Goal: Transaction & Acquisition: Download file/media

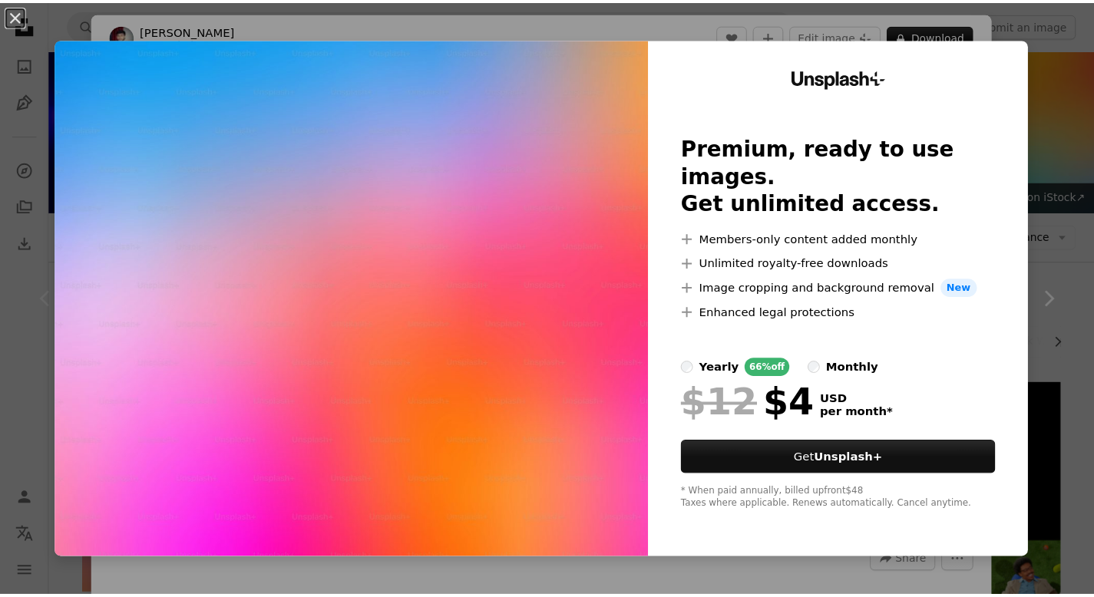
scroll to position [298, 0]
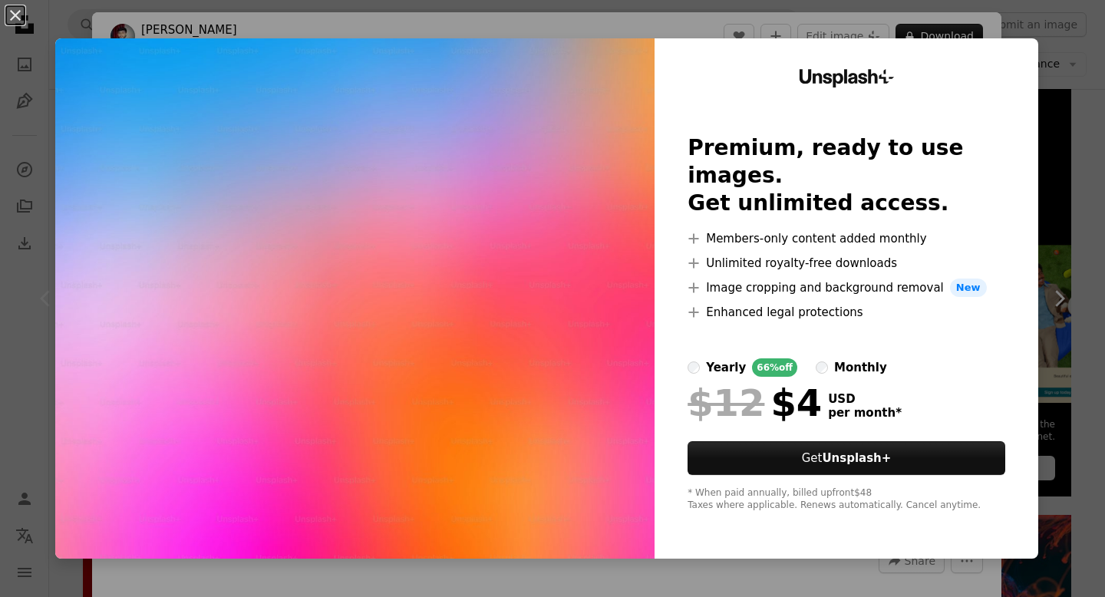
click at [1031, 20] on div "An X shape Unsplash+ Premium, ready to use images. Get unlimited access. A plus…" at bounding box center [552, 298] width 1105 height 597
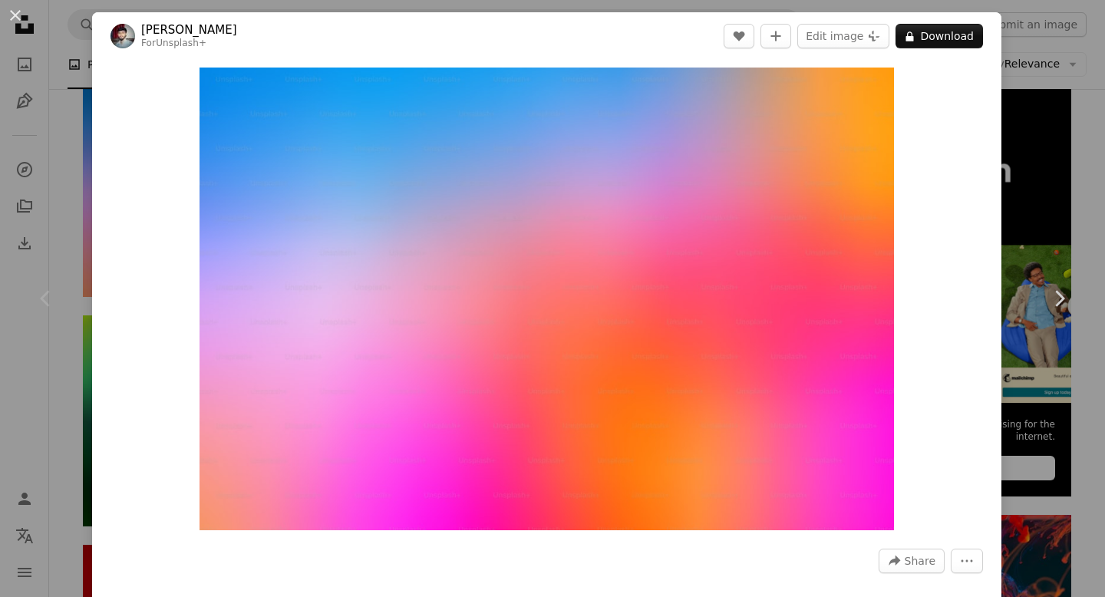
click at [1033, 48] on div "An X shape Chevron left Chevron right [PERSON_NAME] For Unsplash+ A heart A plu…" at bounding box center [552, 298] width 1105 height 597
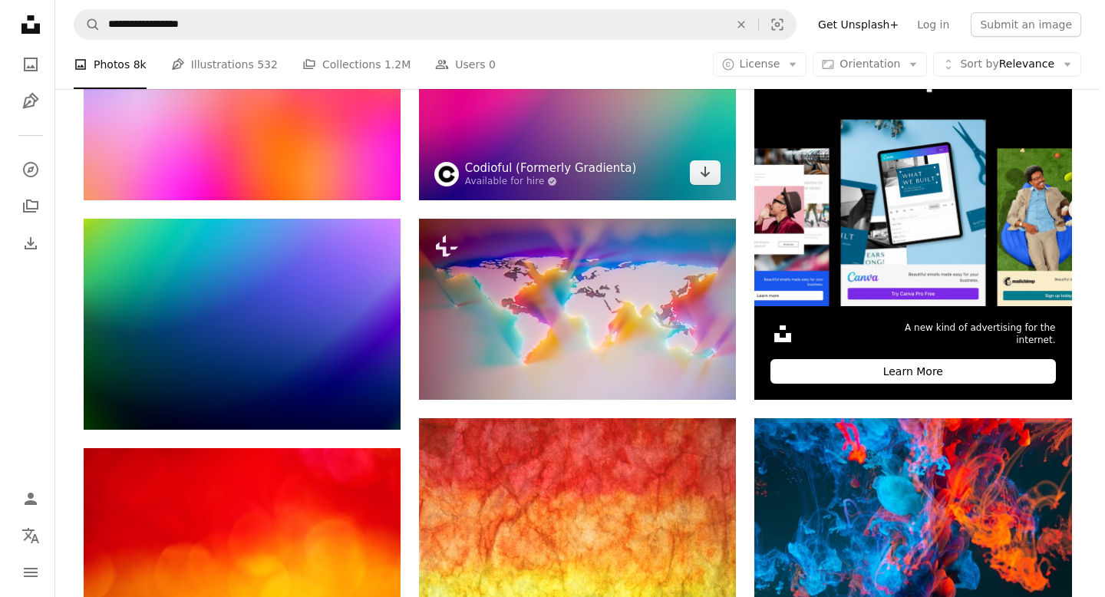
scroll to position [392, 0]
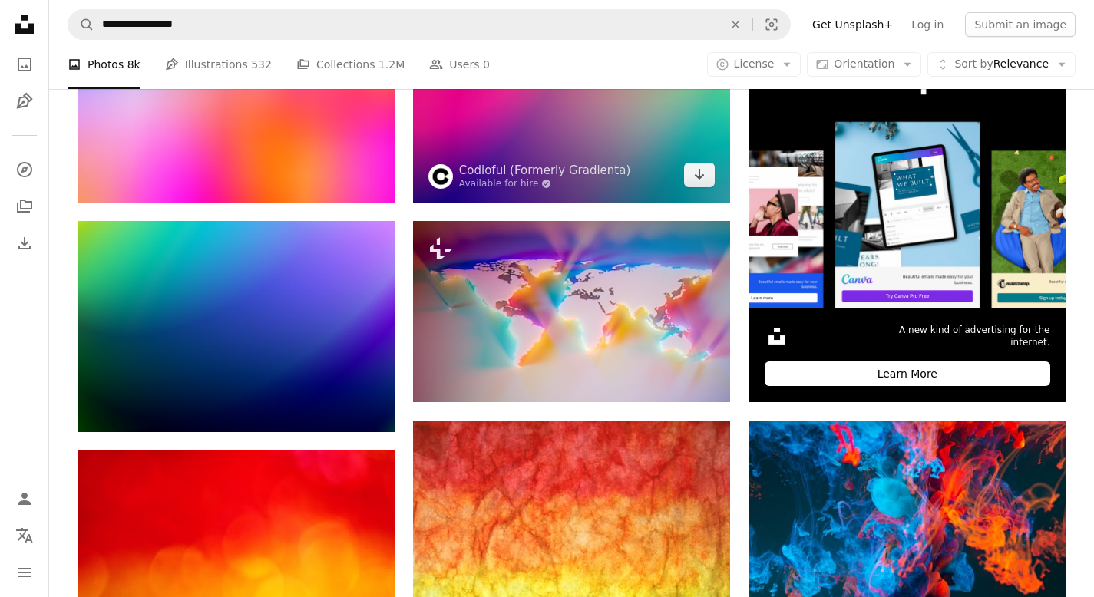
click at [560, 158] on img at bounding box center [571, 96] width 317 height 211
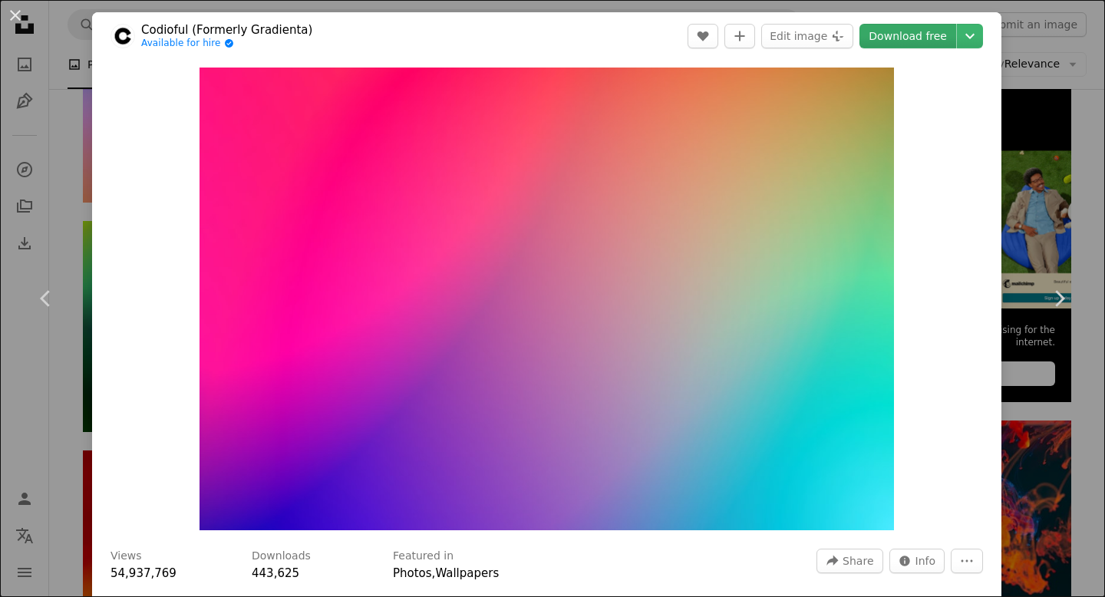
click at [918, 38] on link "Download free" at bounding box center [908, 36] width 97 height 25
